Goal: Task Accomplishment & Management: Manage account settings

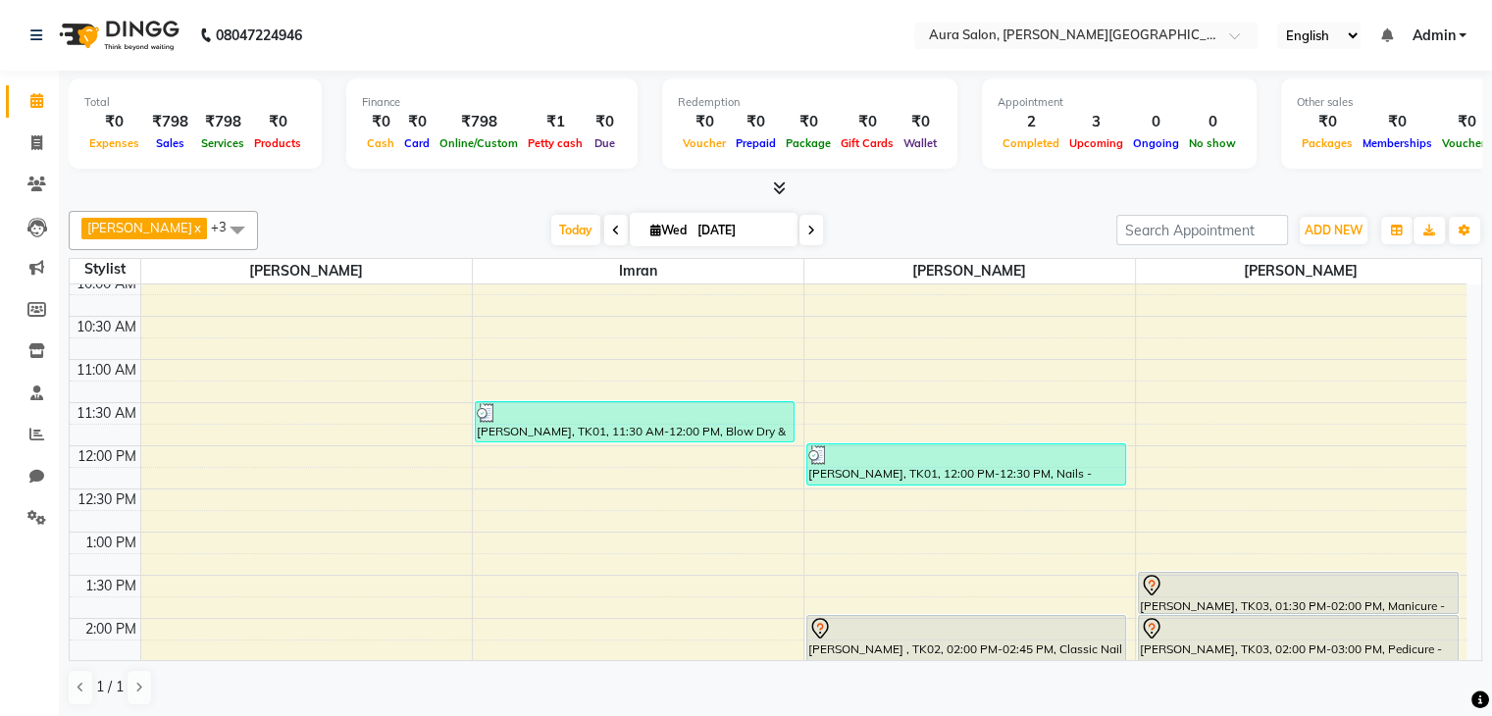
scroll to position [98, 0]
click at [194, 629] on div "9:00 AM 9:30 AM 10:00 AM 10:30 AM 11:00 AM 11:30 AM 12:00 PM 12:30 PM 1:00 PM 1…" at bounding box center [768, 703] width 1397 height 1035
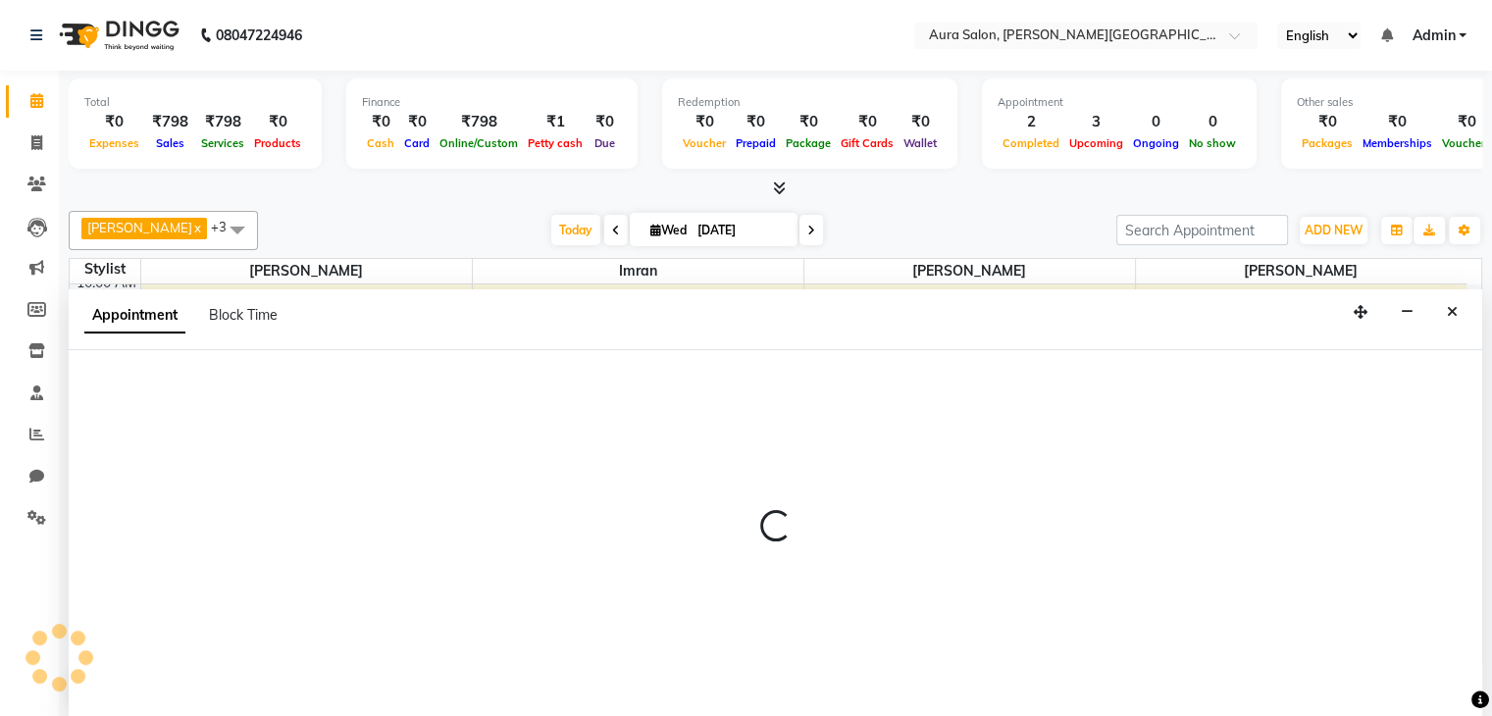
scroll to position [1, 0]
select select "66359"
select select "840"
select select "tentative"
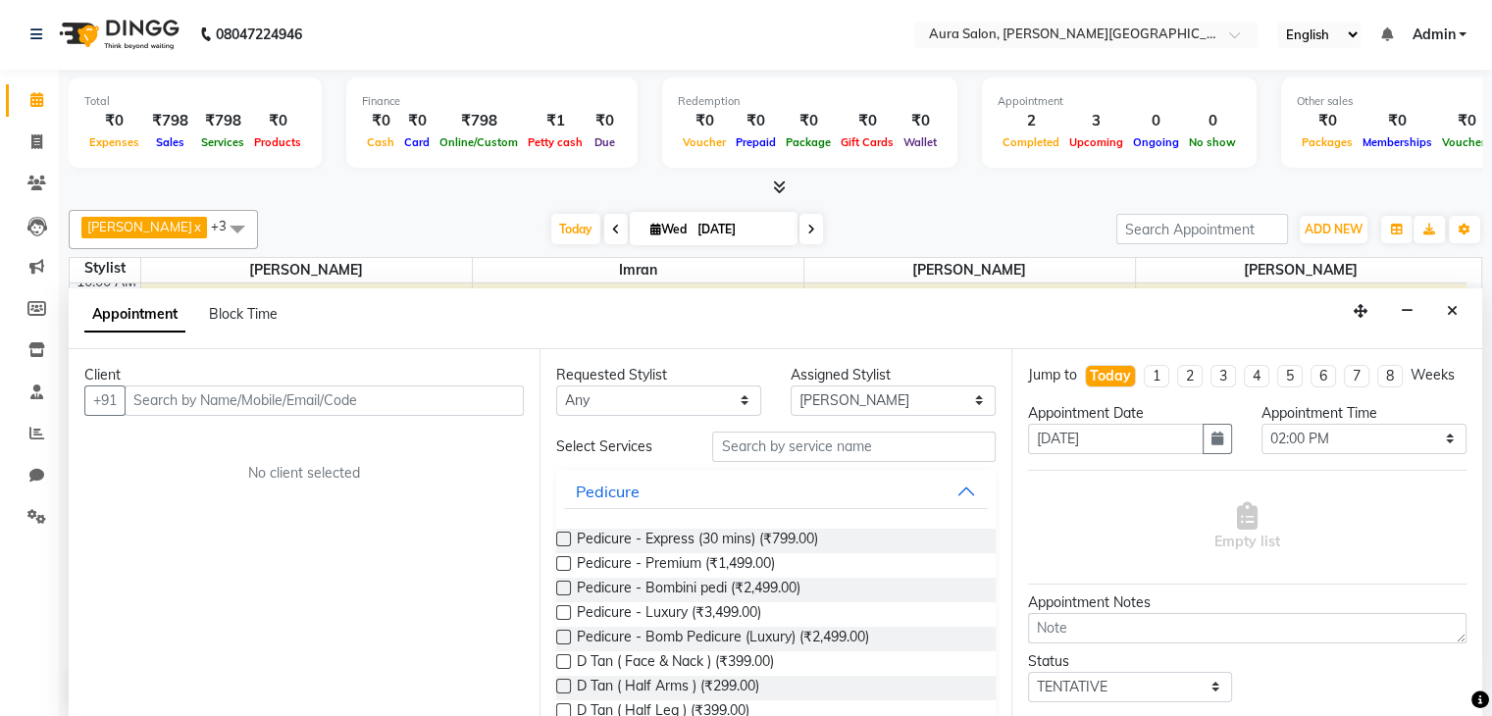
click at [259, 388] on input "text" at bounding box center [324, 401] width 399 height 30
type input "9"
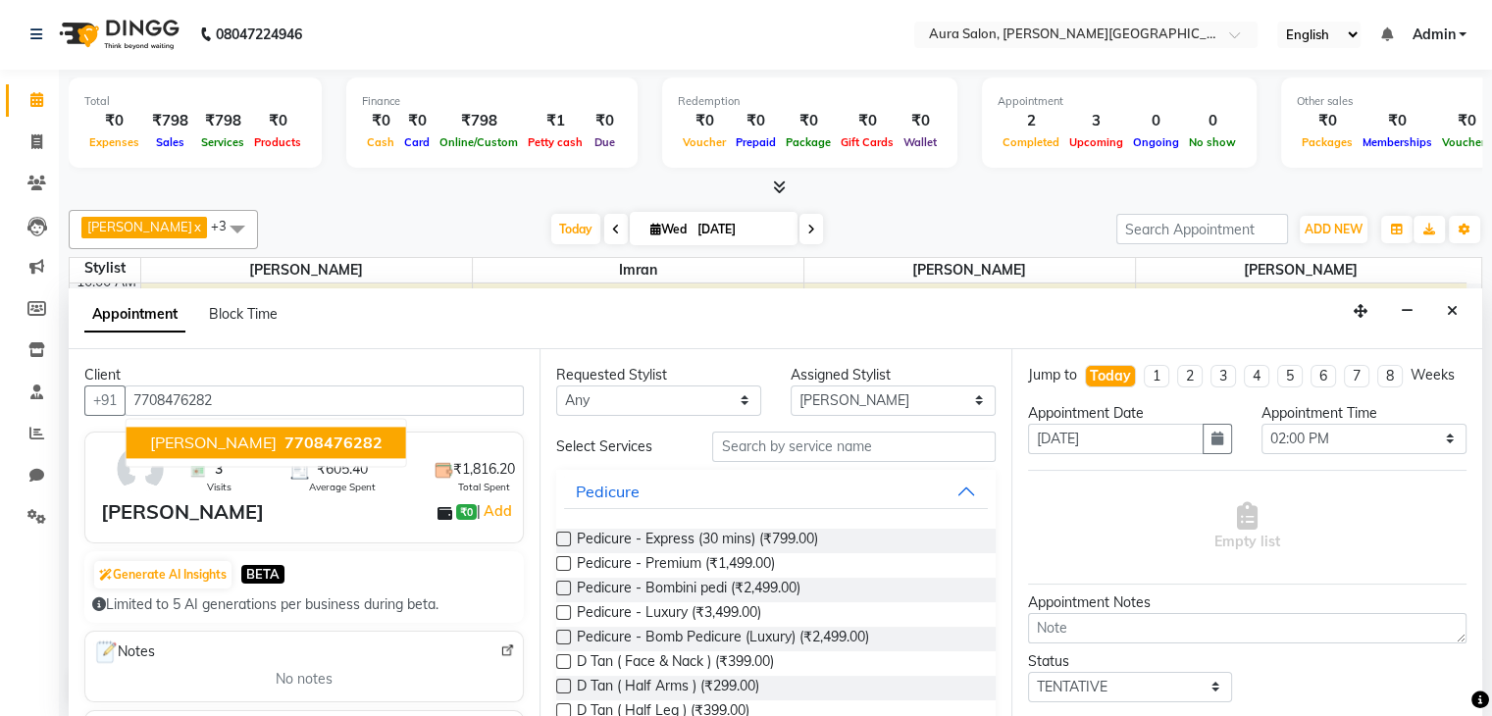
click at [168, 441] on span "[PERSON_NAME]" at bounding box center [213, 443] width 127 height 20
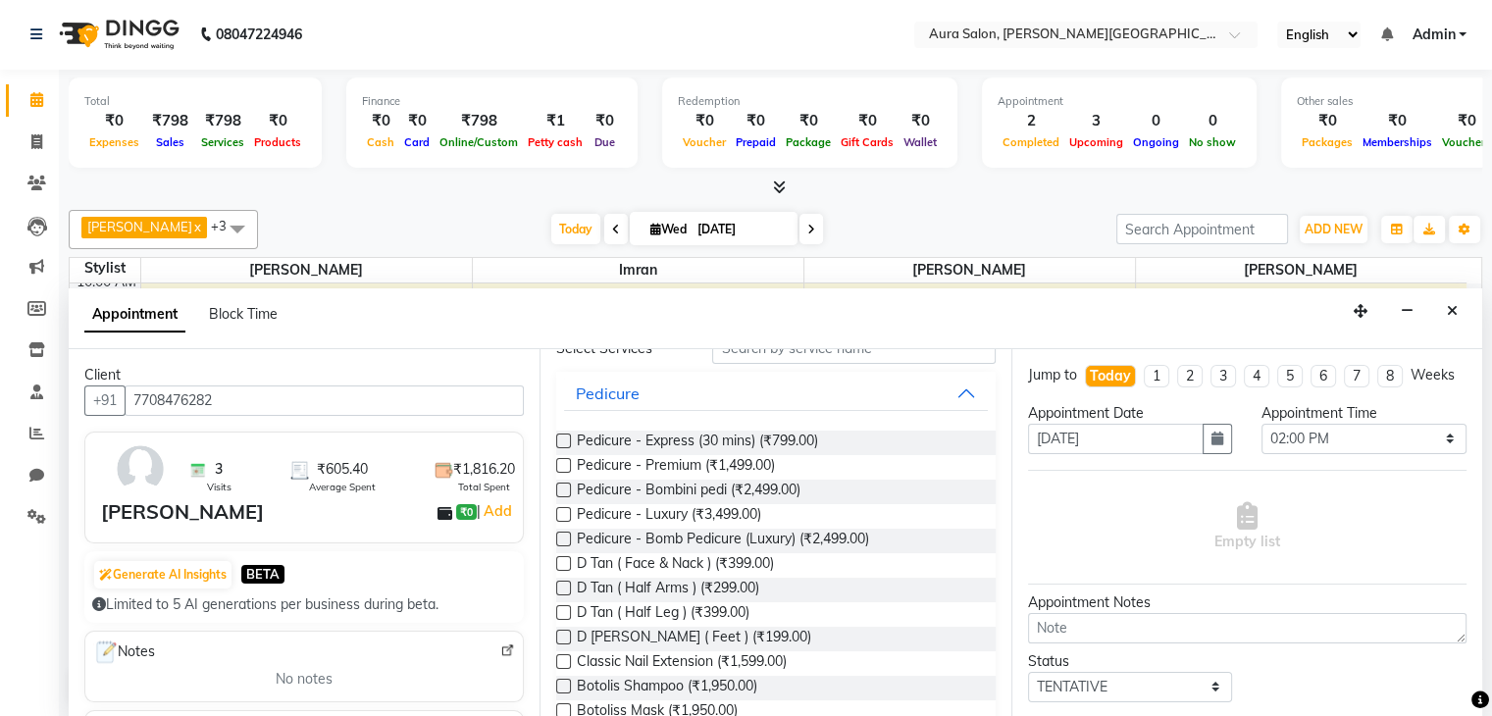
scroll to position [0, 0]
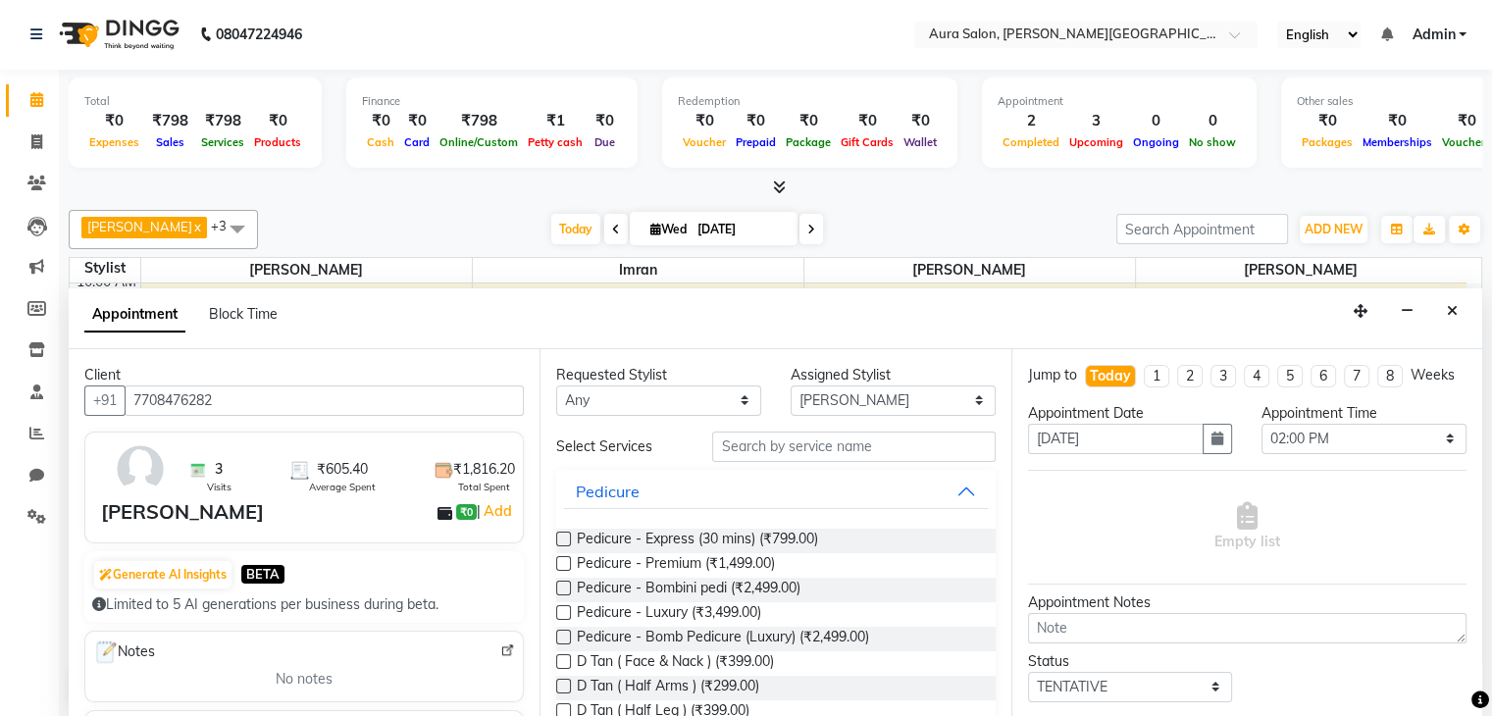
type input "7708476282"
click at [780, 448] on input "text" at bounding box center [853, 447] width 283 height 30
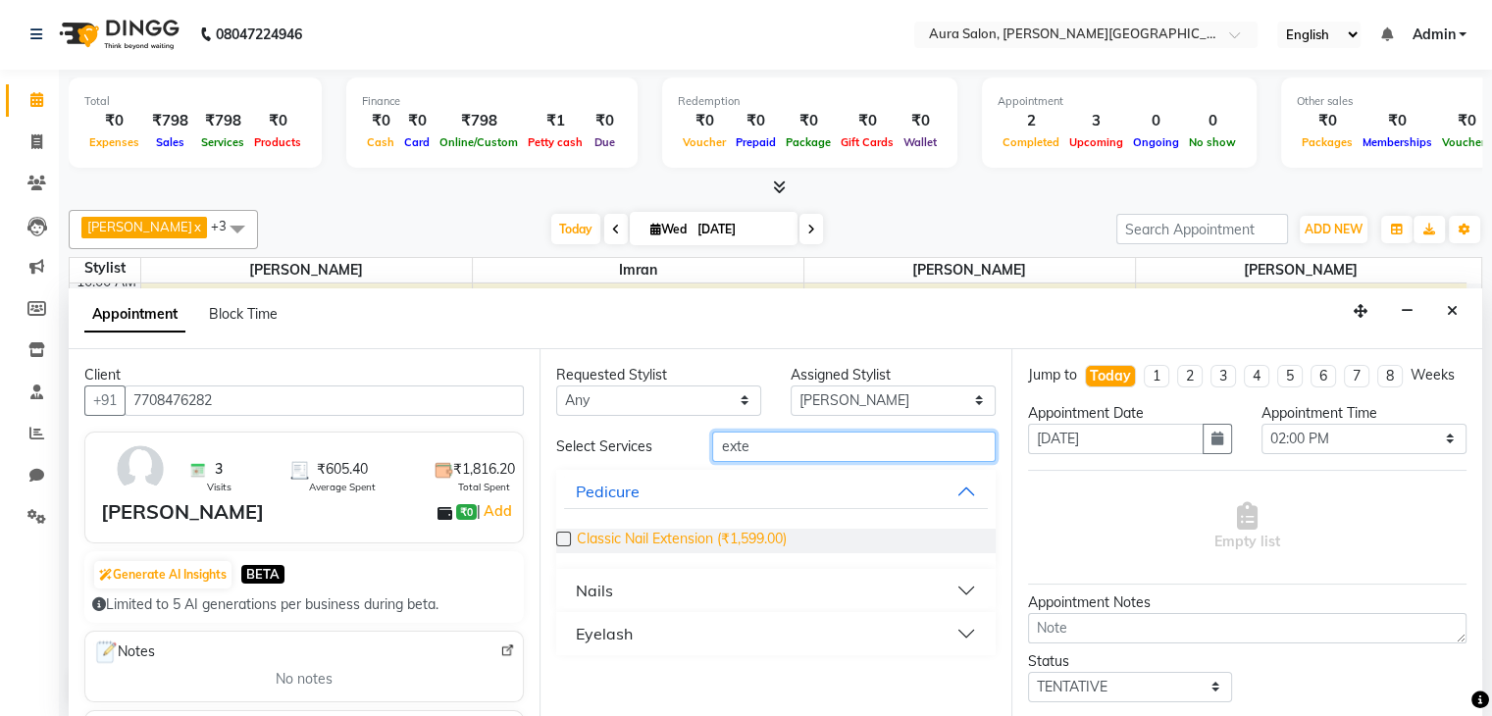
type input "exte"
click at [724, 533] on span "Classic Nail Extension (₹1,599.00)" at bounding box center [682, 541] width 210 height 25
checkbox input "false"
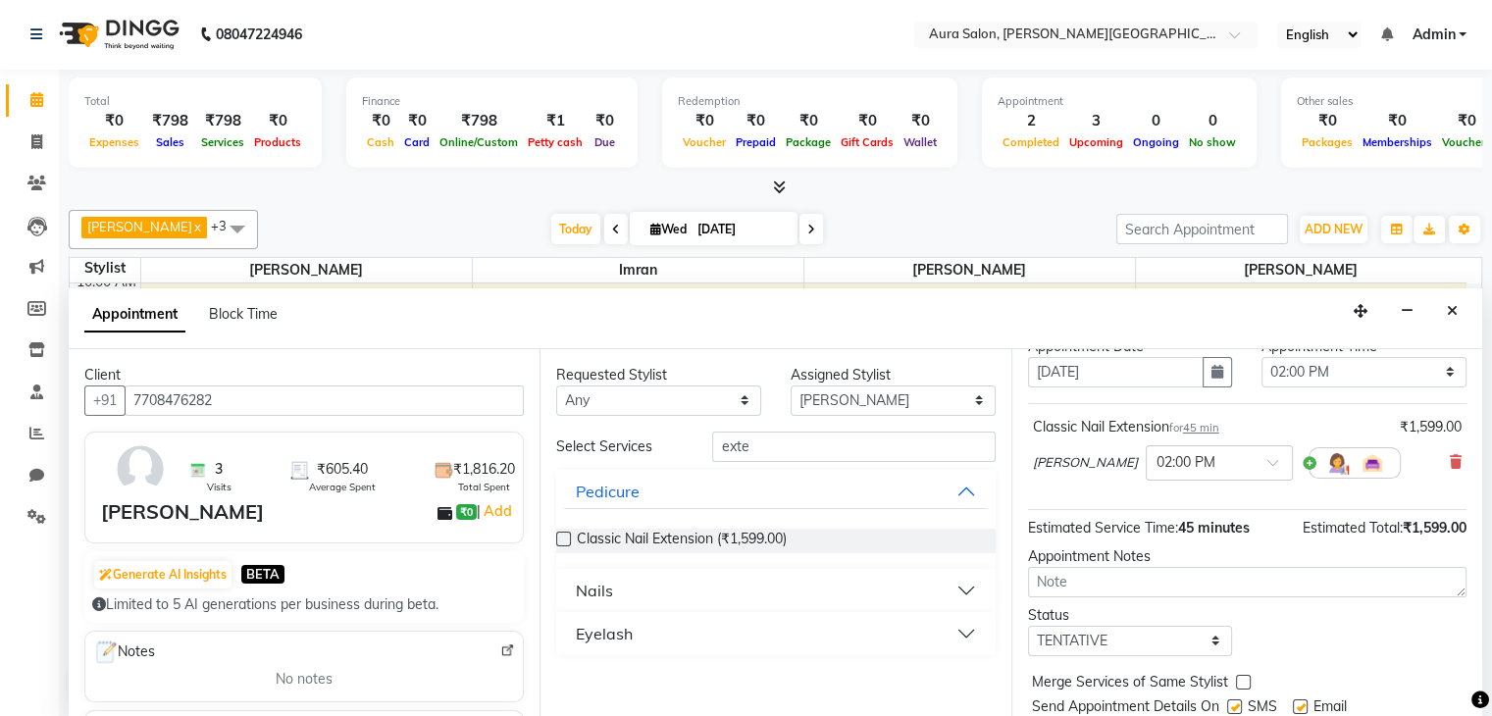
scroll to position [146, 0]
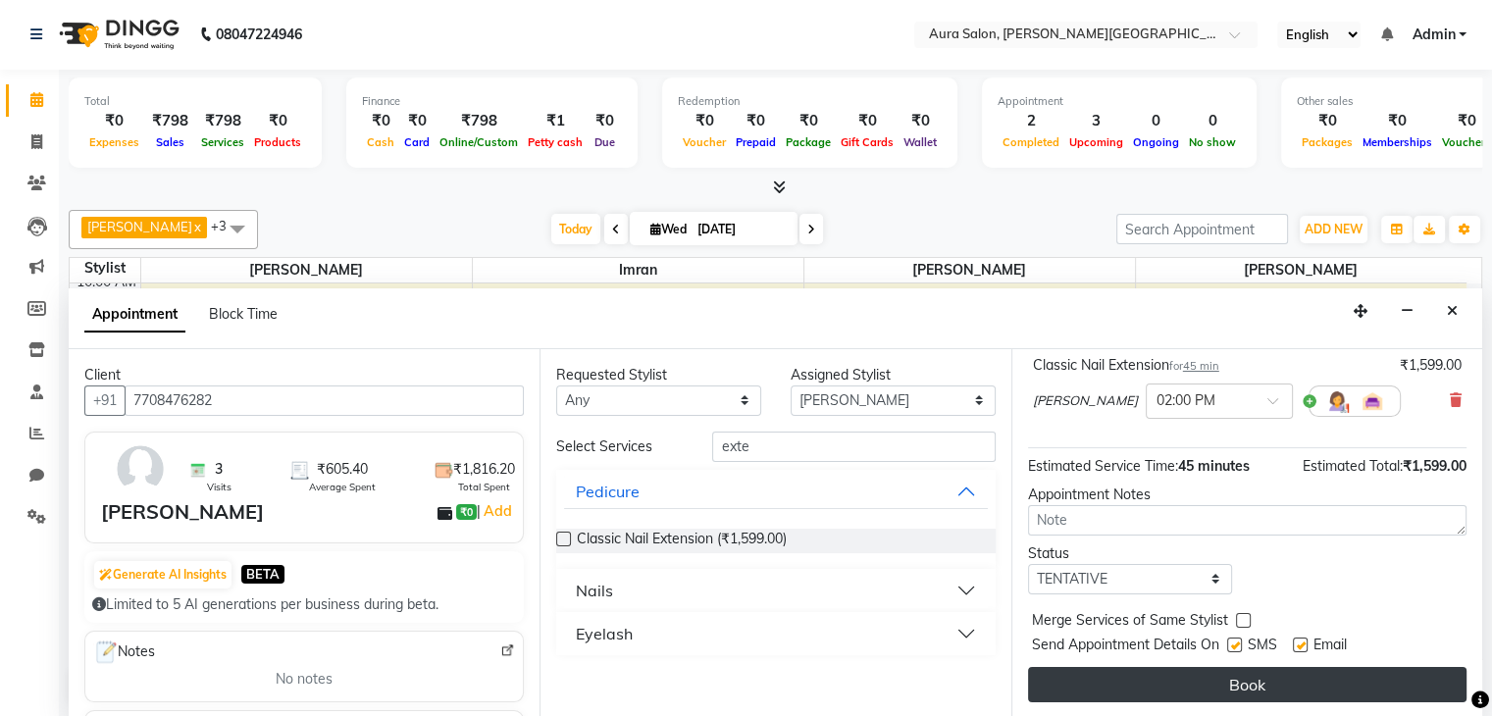
click at [1250, 695] on button "Book" at bounding box center [1247, 684] width 439 height 35
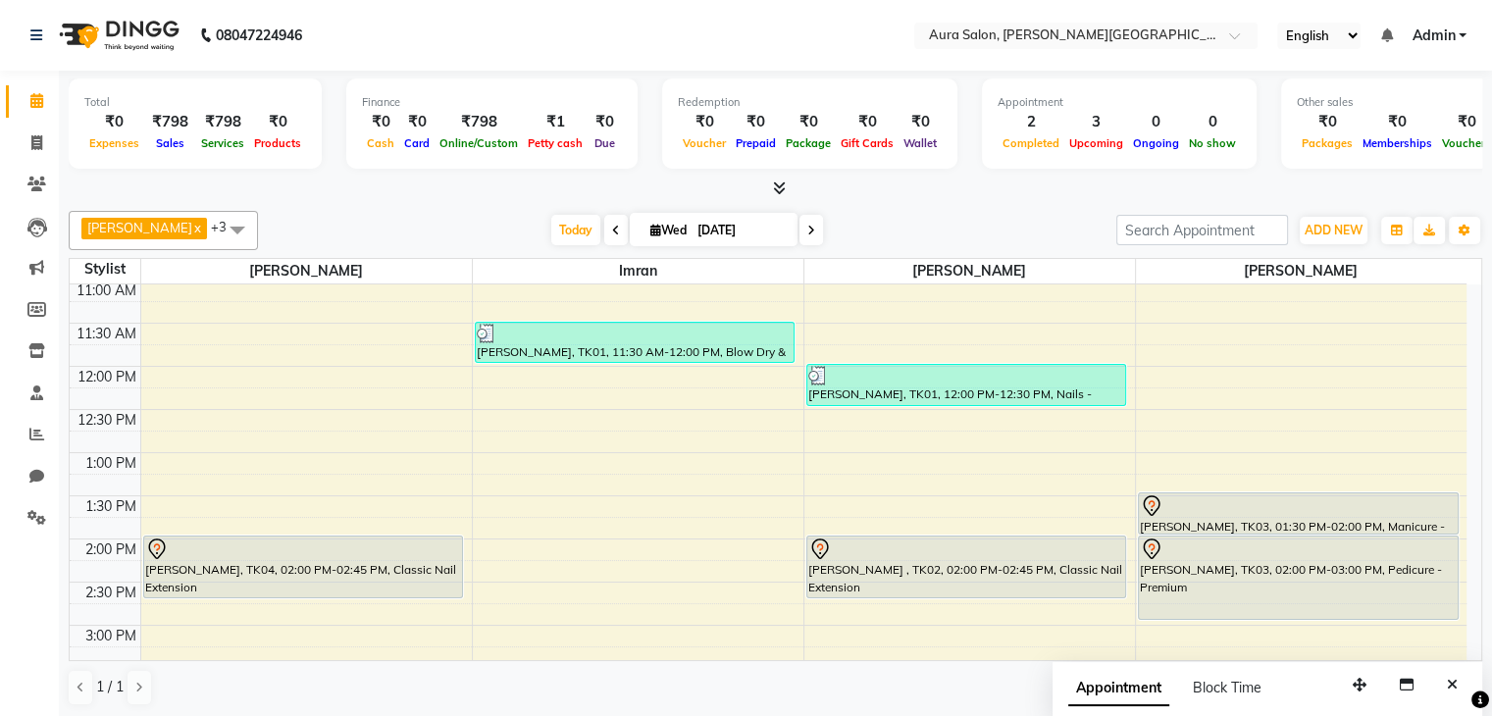
scroll to position [294, 0]
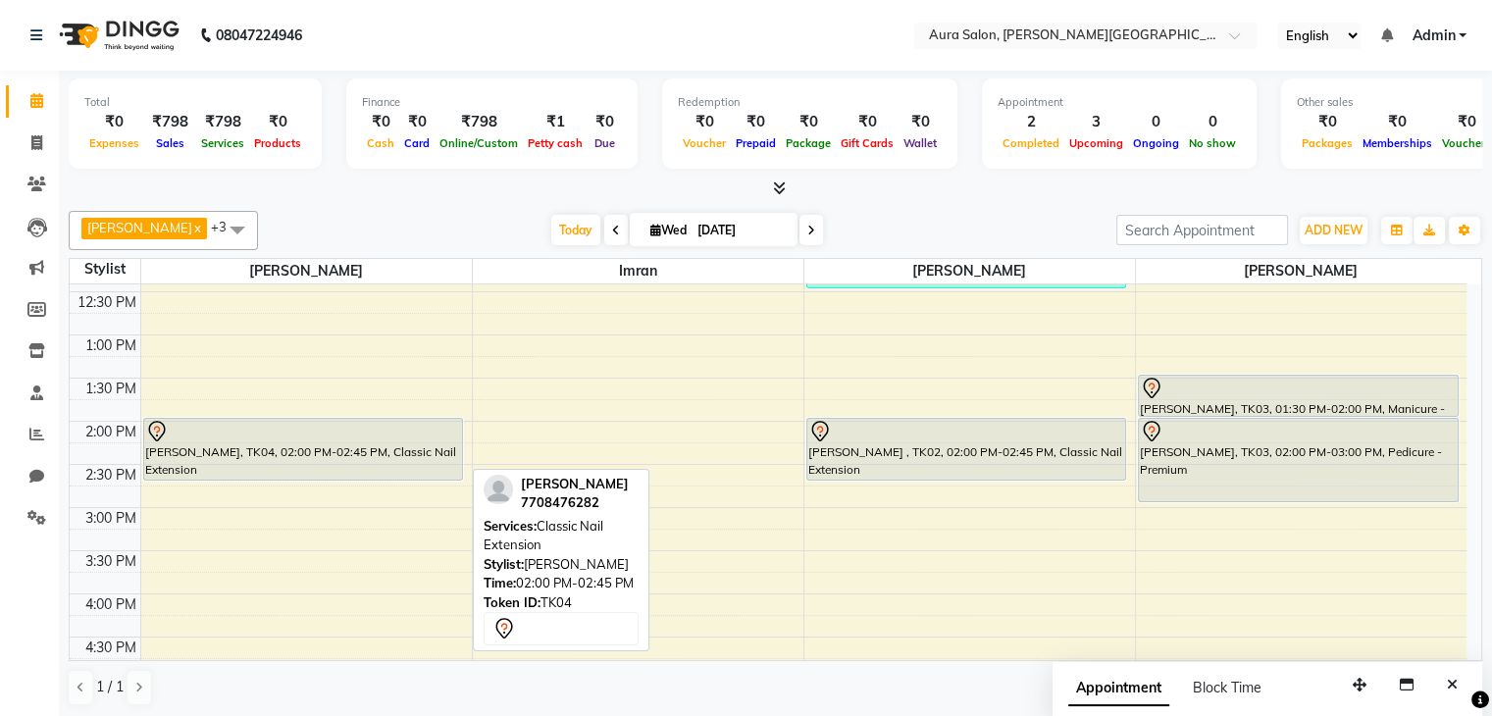
click at [325, 448] on div "[PERSON_NAME], TK04, 02:00 PM-02:45 PM, Classic Nail Extension" at bounding box center [303, 449] width 319 height 61
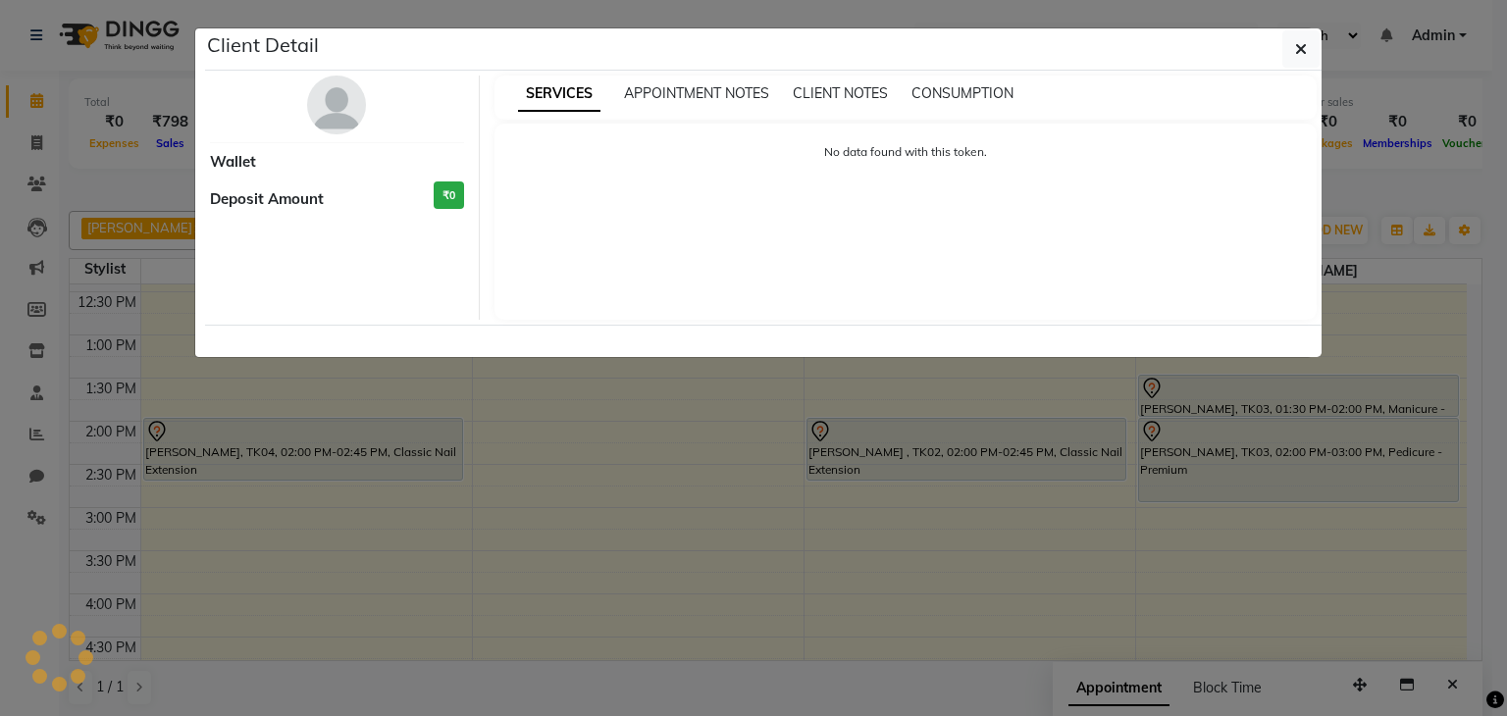
select select "7"
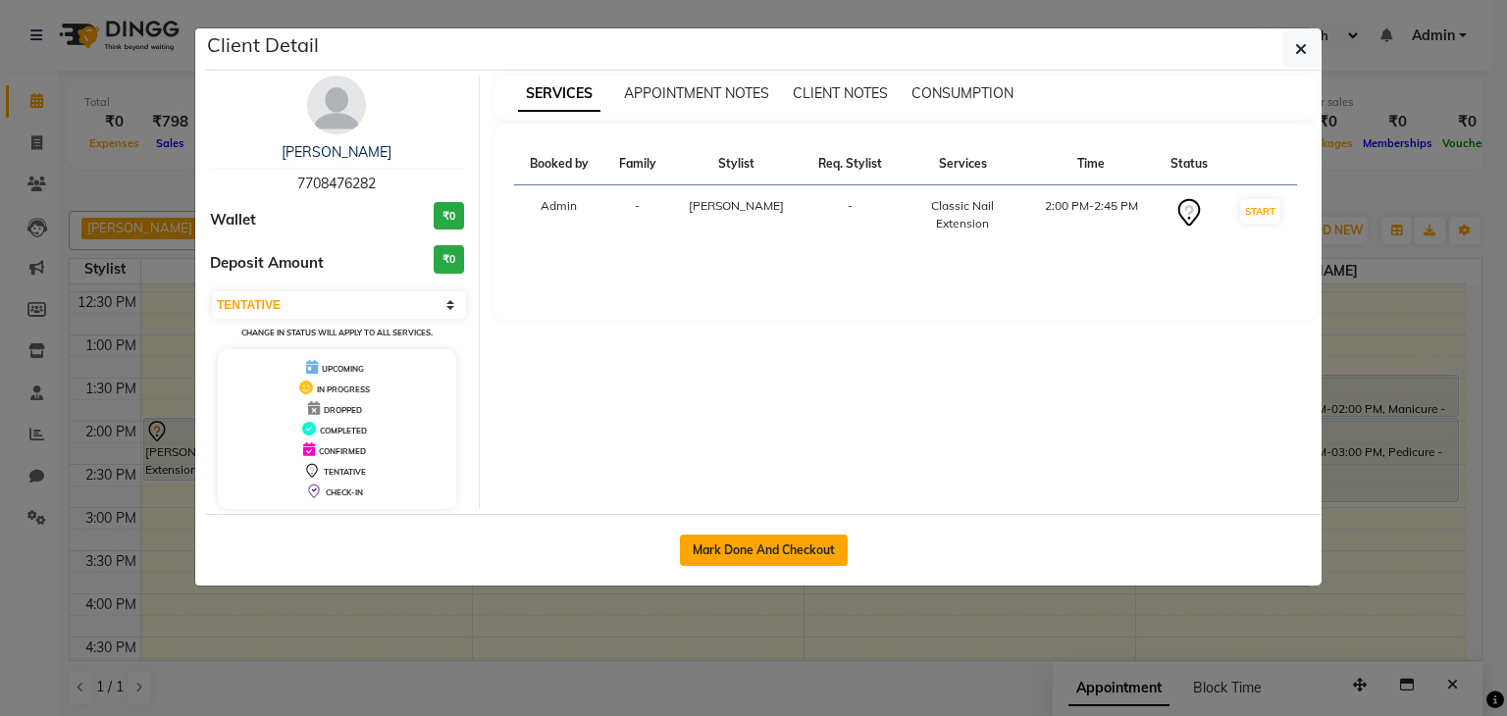
click at [735, 541] on button "Mark Done And Checkout" at bounding box center [764, 550] width 168 height 31
select select "service"
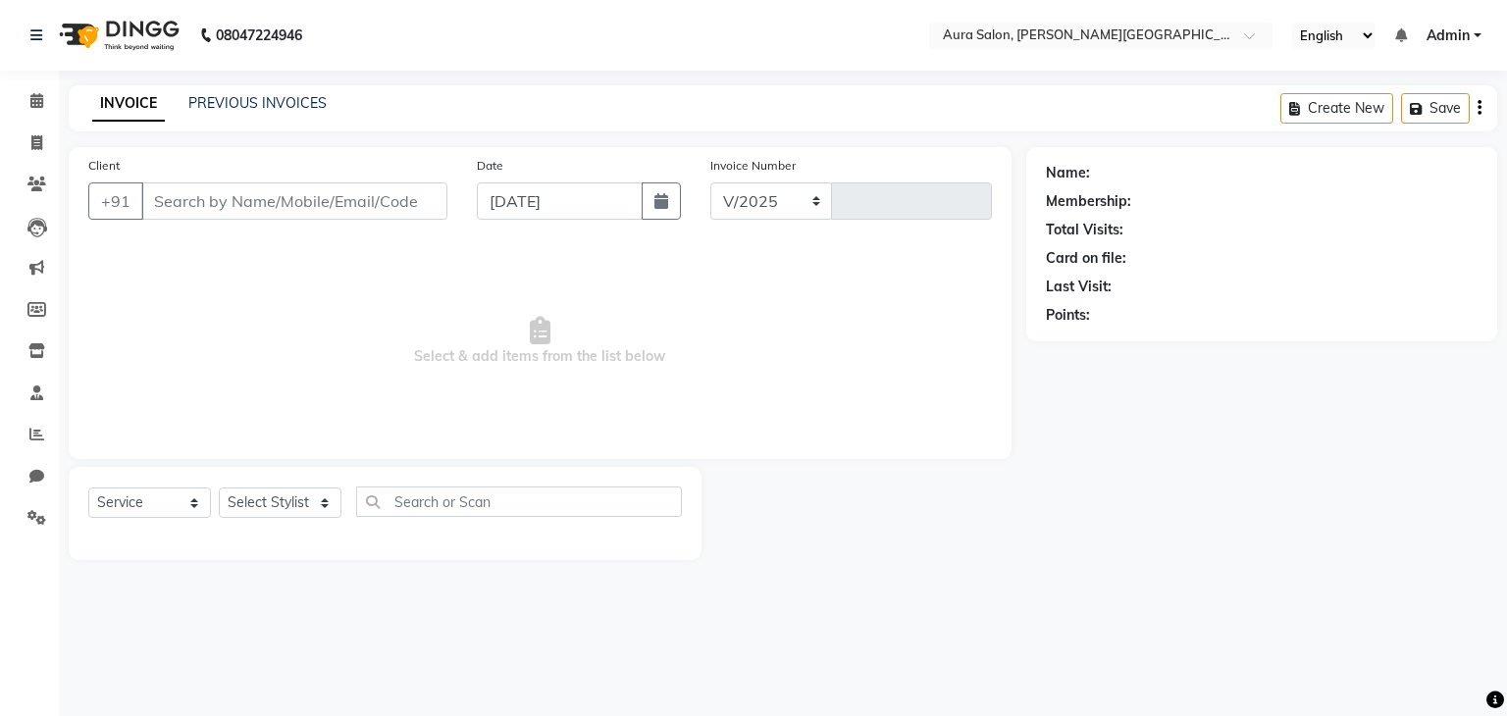
select select "7430"
type input "0273"
type input "7708476282"
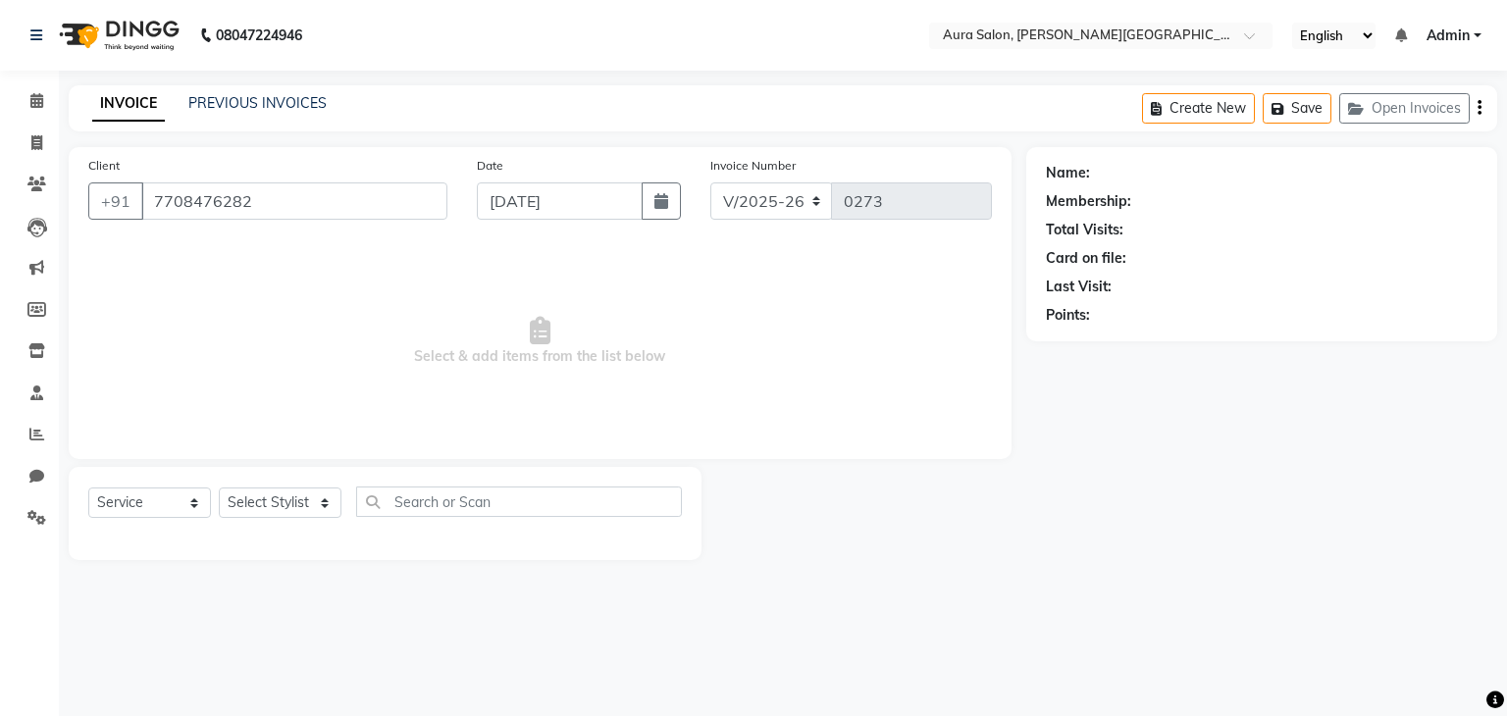
select select "66359"
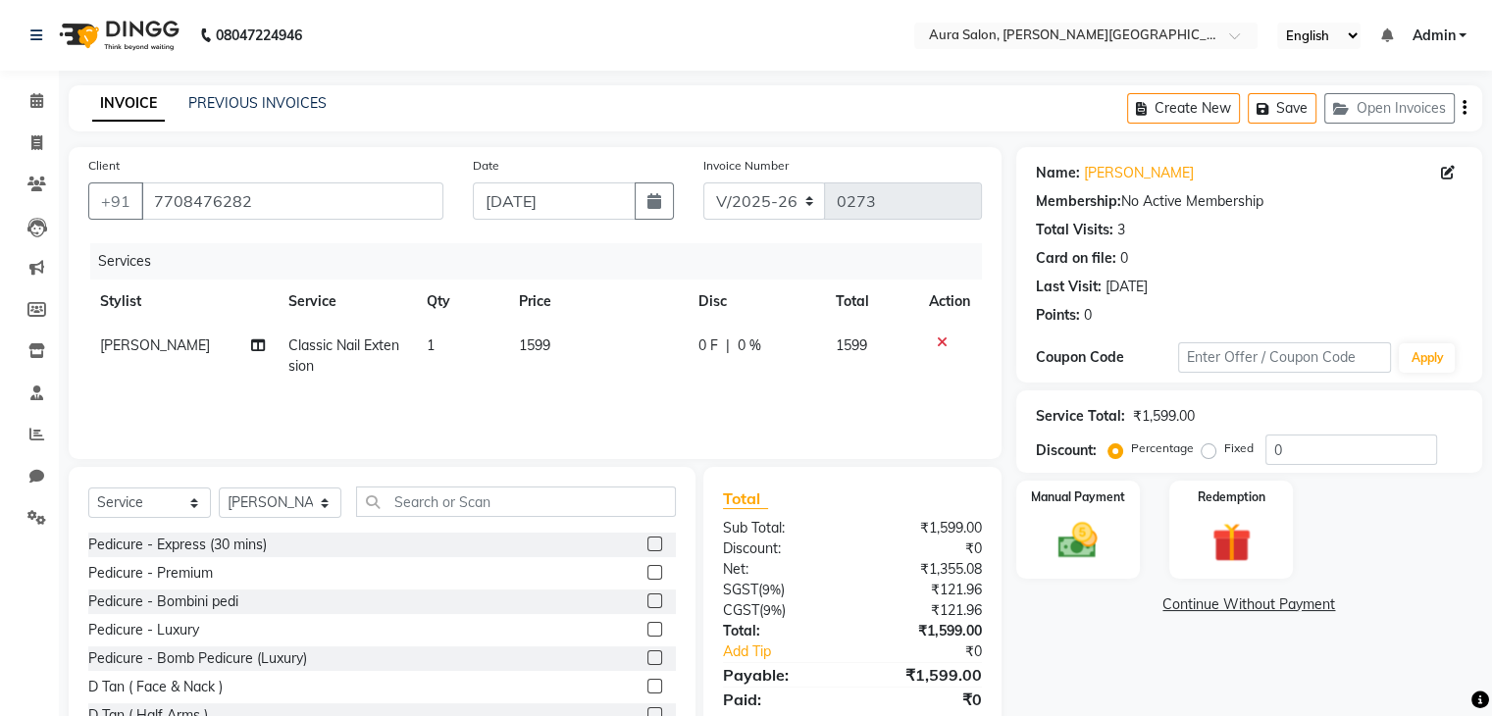
click at [702, 357] on td "0 F | 0 %" at bounding box center [755, 356] width 137 height 65
select select "66359"
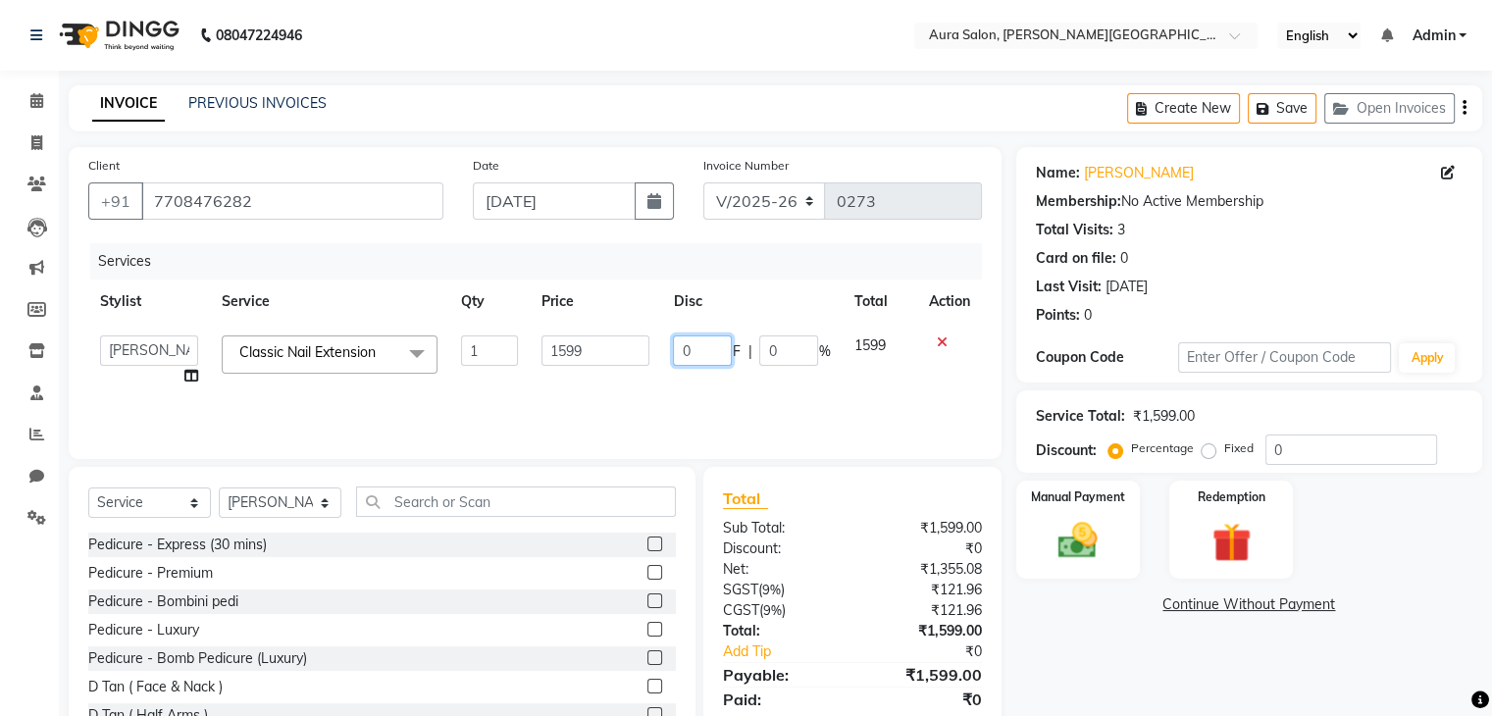
click at [696, 349] on input "0" at bounding box center [702, 351] width 59 height 30
type input "500"
click at [706, 388] on td "500 F | 0 %" at bounding box center [751, 361] width 181 height 75
select select "66359"
click at [702, 352] on input "500" at bounding box center [702, 351] width 59 height 30
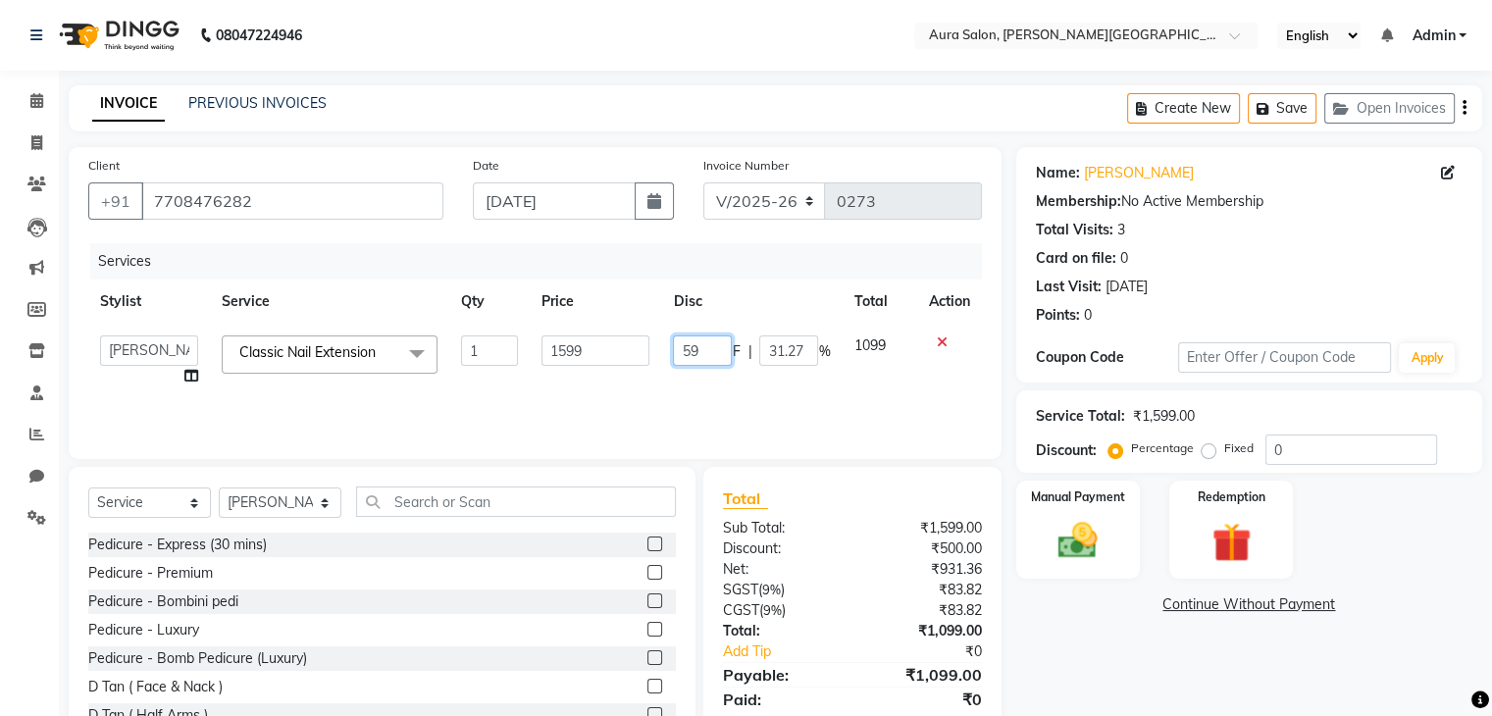
type input "599"
click at [702, 378] on td "599 F | 31.27 %" at bounding box center [751, 361] width 181 height 75
select select "66359"
click at [709, 349] on input "599" at bounding box center [702, 351] width 59 height 30
type input "5"
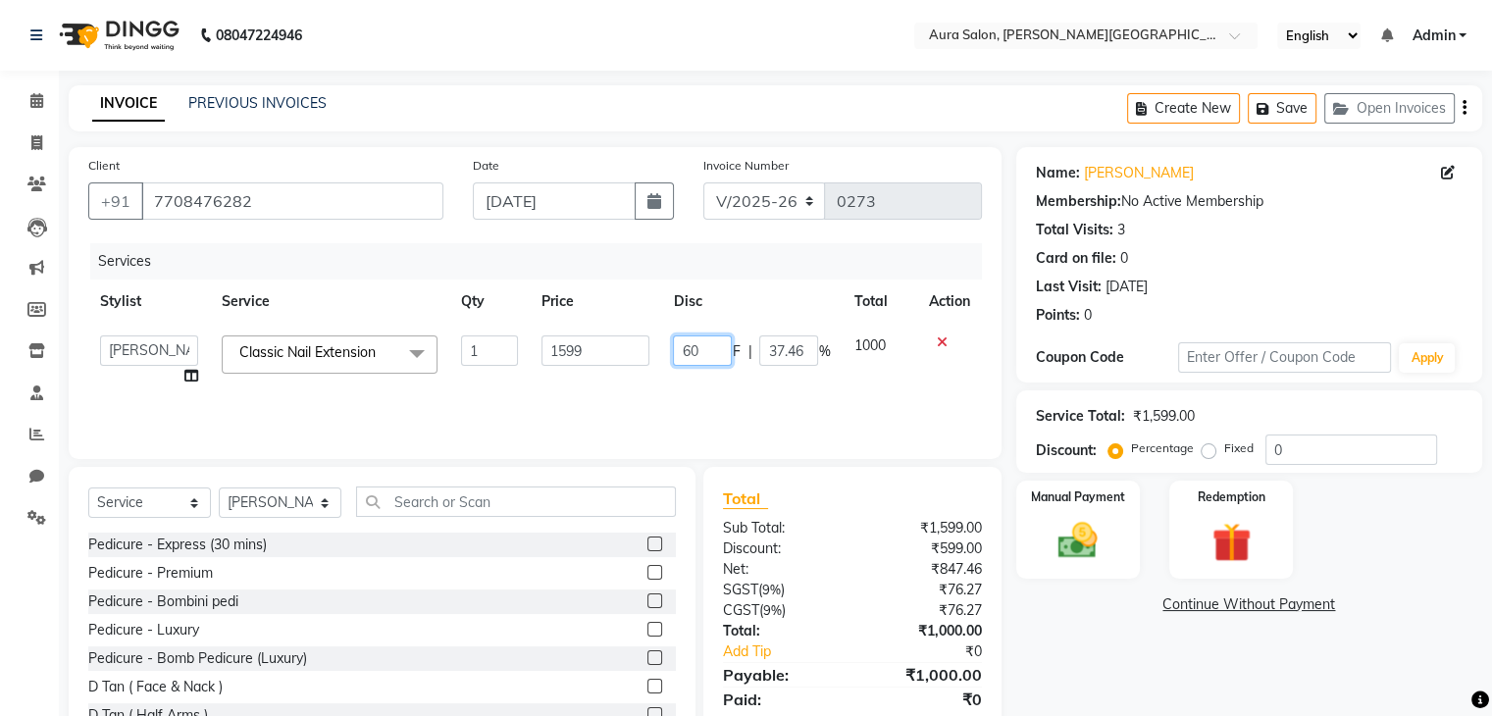
type input "600"
click at [699, 399] on div "Services Stylist Service Qty Price Disc Total Action Boi [PERSON_NAME] [PERSON_…" at bounding box center [535, 341] width 894 height 196
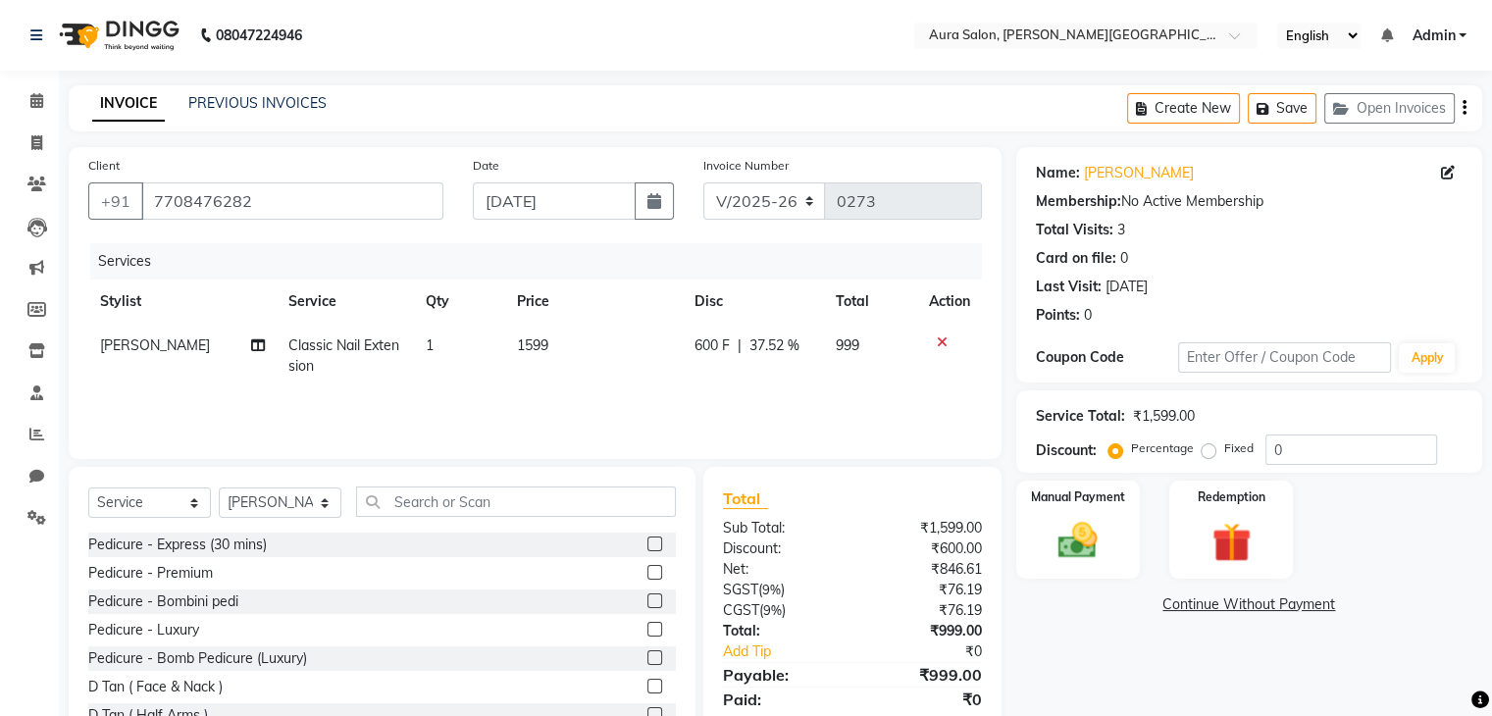
scroll to position [71, 0]
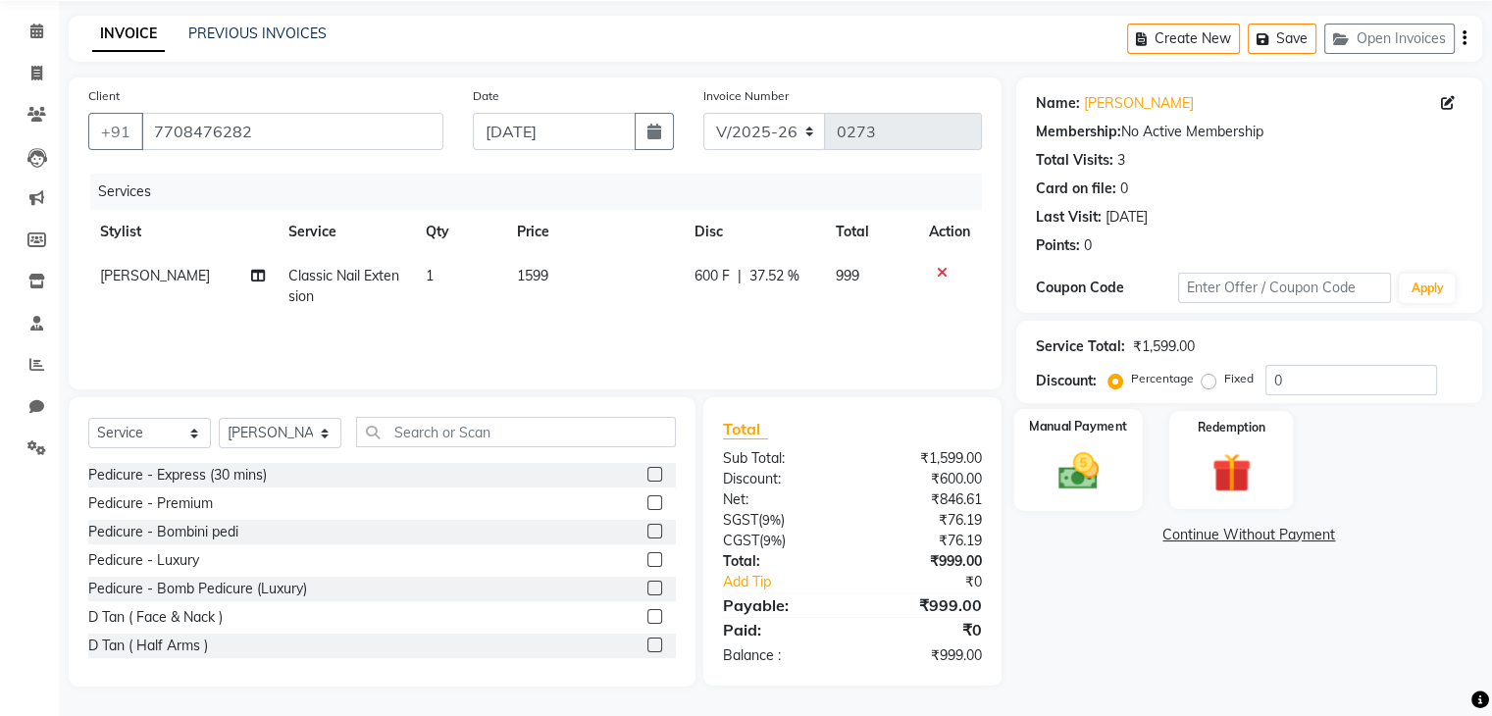
click at [1048, 458] on img at bounding box center [1078, 471] width 66 height 47
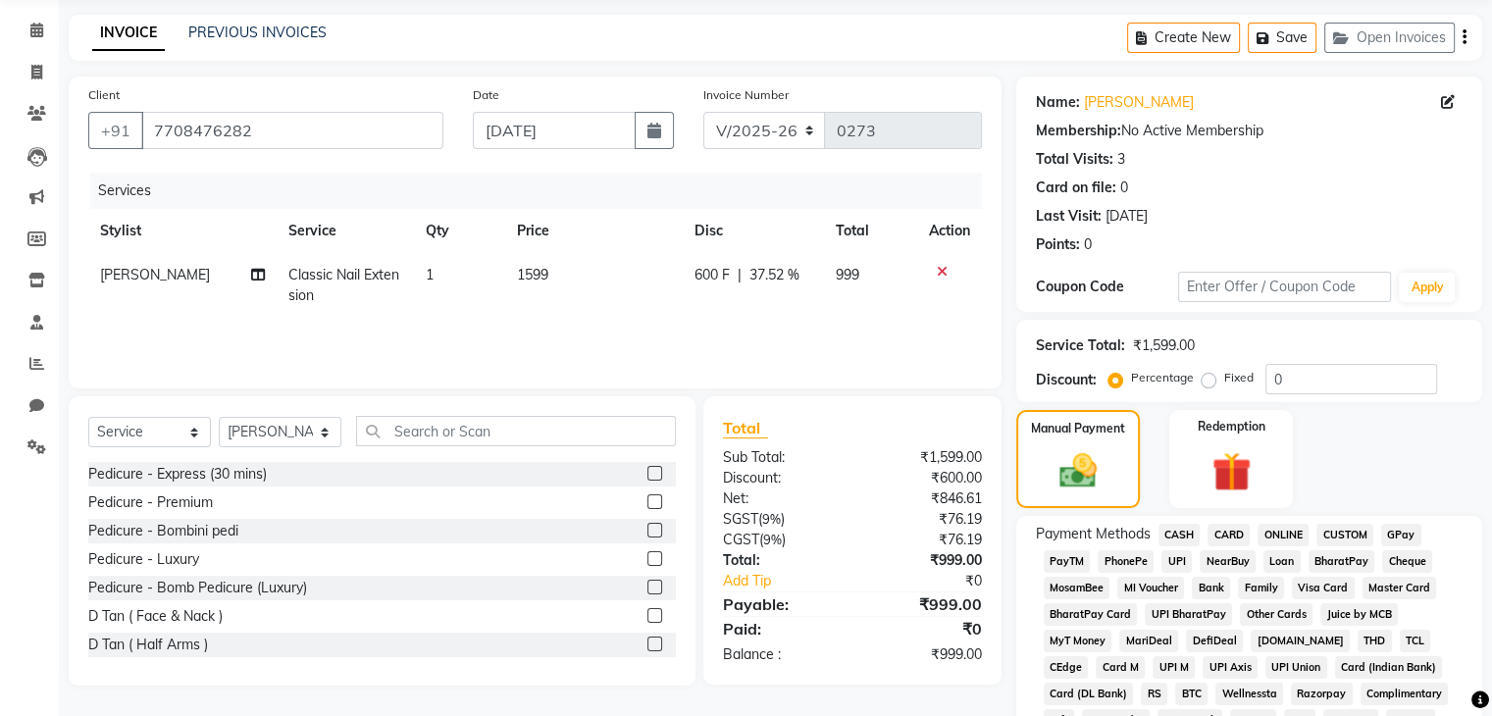
click at [1140, 567] on span "PhonePe" at bounding box center [1126, 561] width 56 height 23
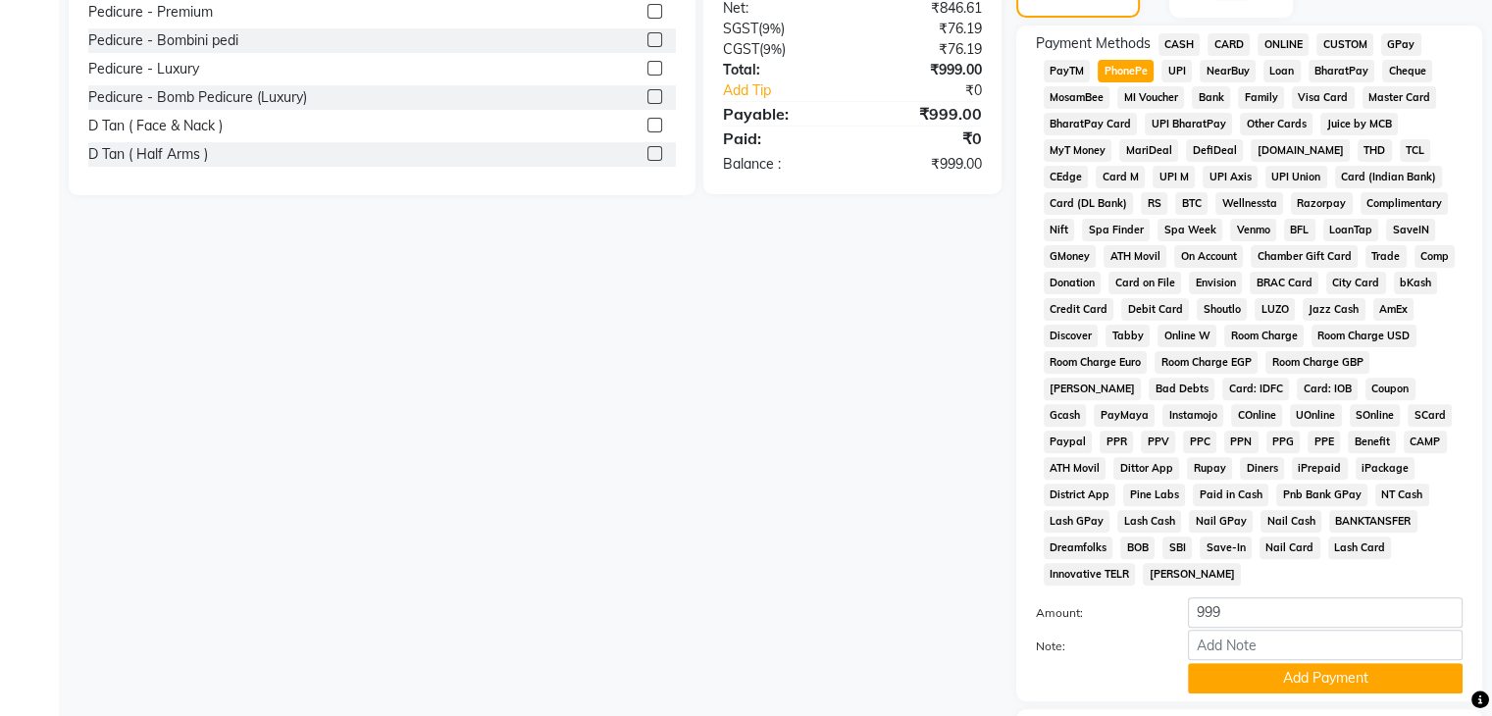
scroll to position [680, 0]
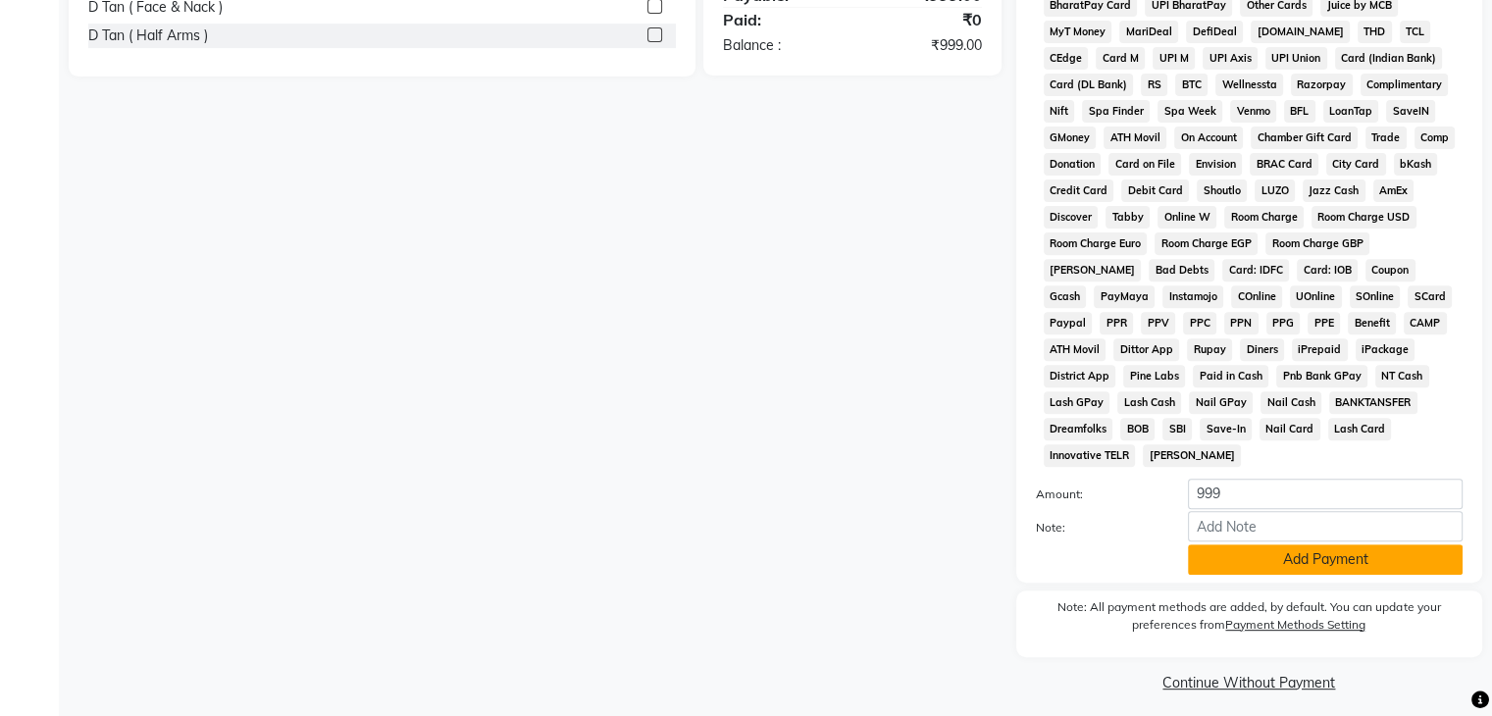
click at [1262, 546] on button "Add Payment" at bounding box center [1325, 559] width 275 height 30
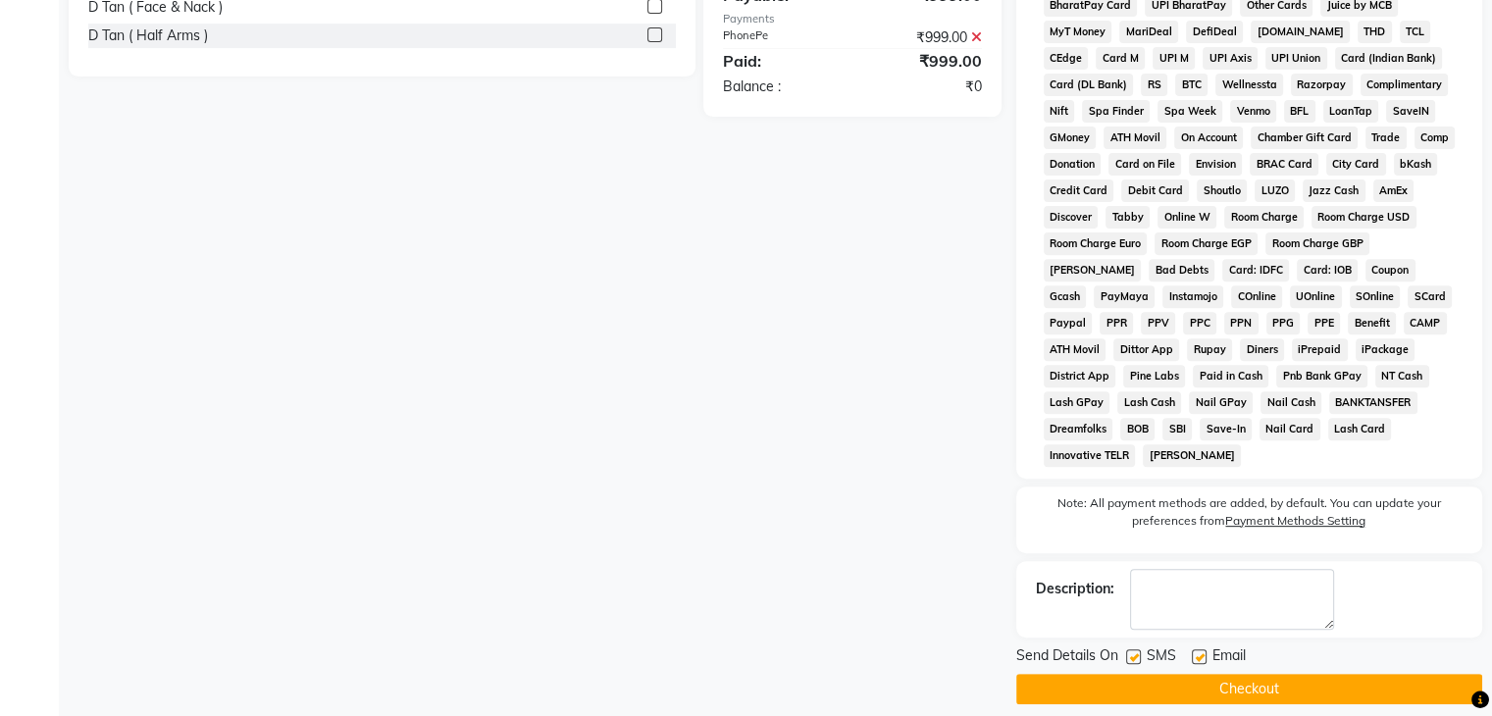
click at [1247, 683] on button "Checkout" at bounding box center [1249, 689] width 466 height 30
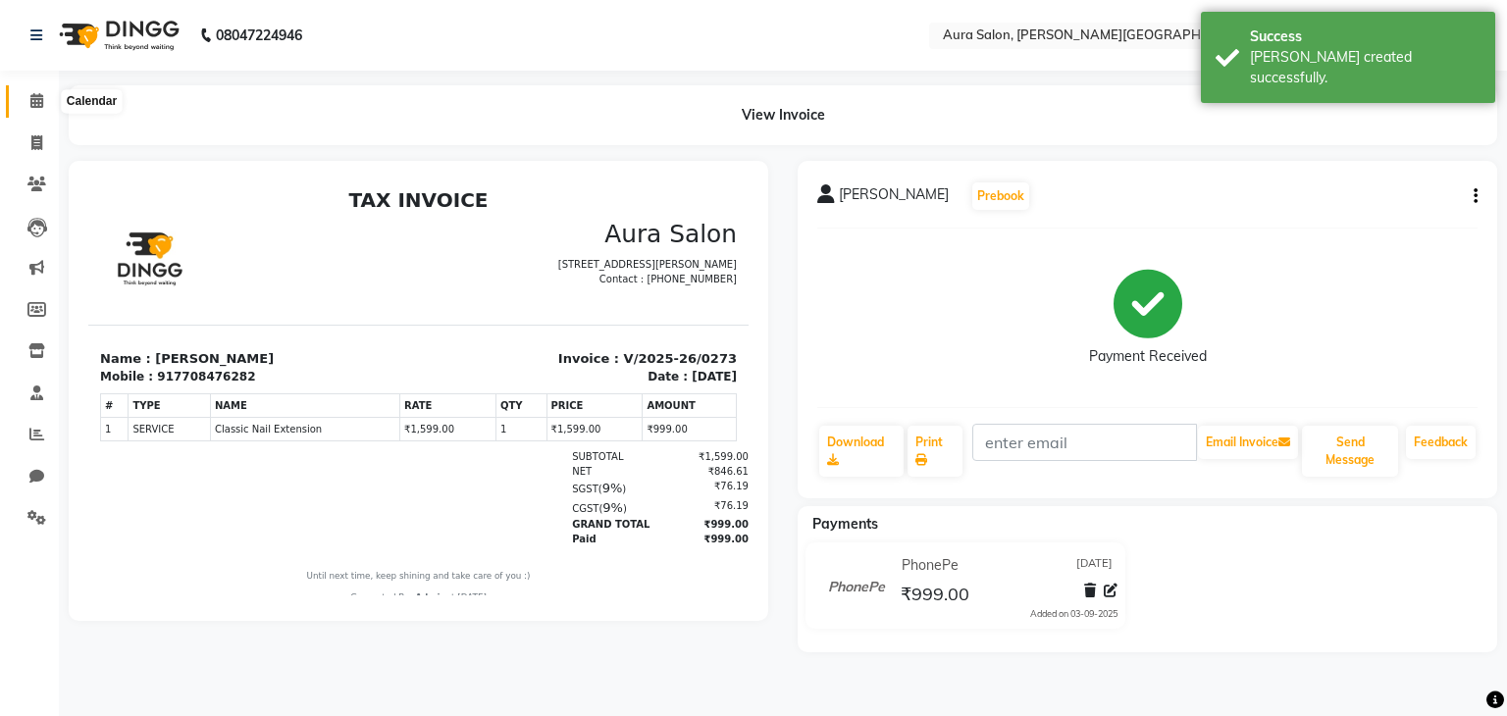
click at [41, 93] on icon at bounding box center [36, 100] width 13 height 15
